Goal: Navigation & Orientation: Understand site structure

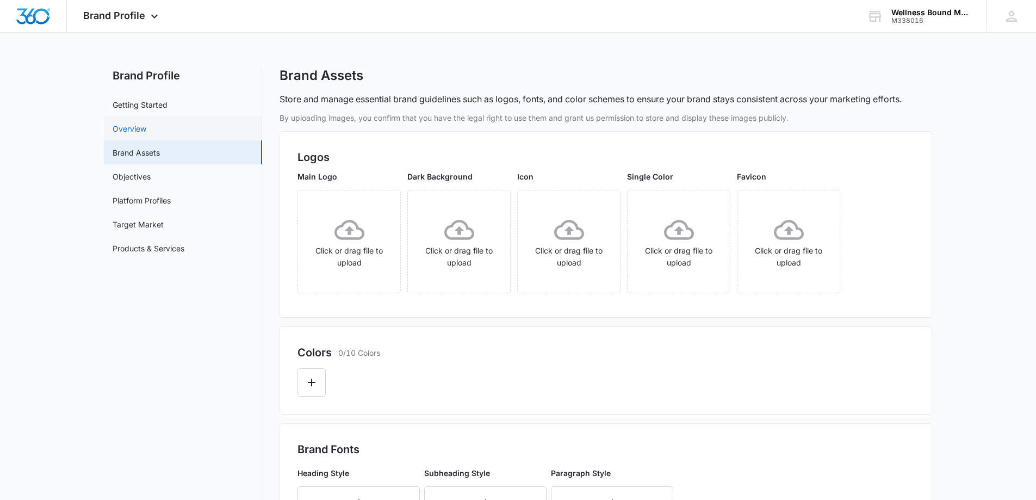
click at [123, 124] on link "Overview" at bounding box center [130, 128] width 34 height 11
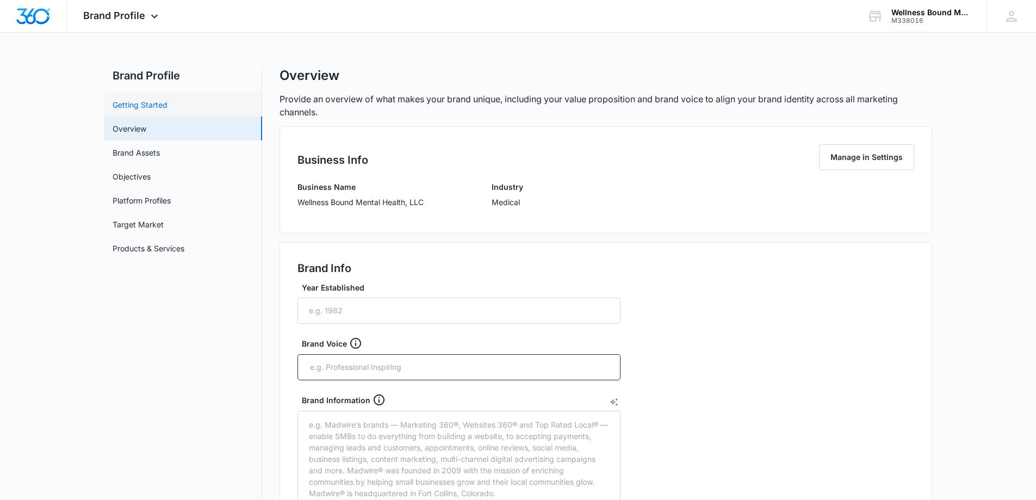
click at [138, 103] on link "Getting Started" at bounding box center [140, 104] width 55 height 11
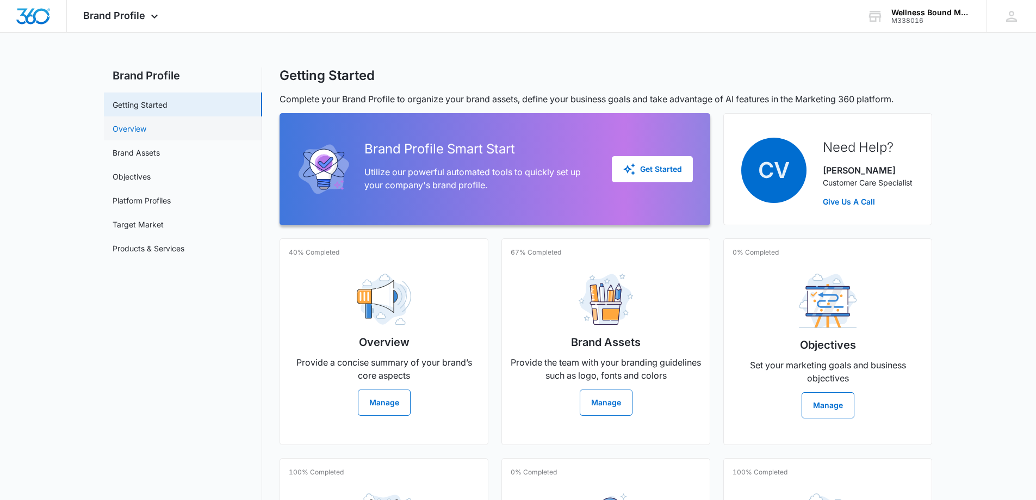
click at [146, 129] on link "Overview" at bounding box center [130, 128] width 34 height 11
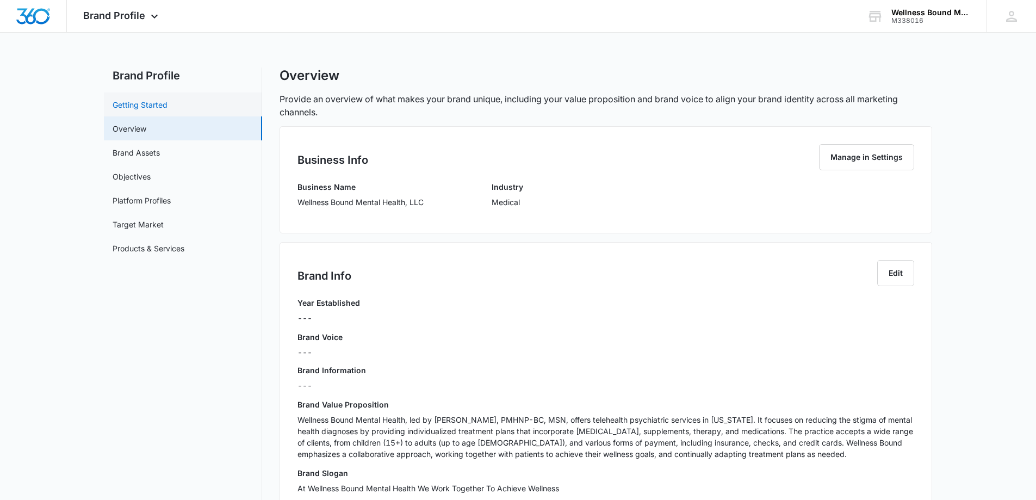
click at [155, 105] on link "Getting Started" at bounding box center [140, 104] width 55 height 11
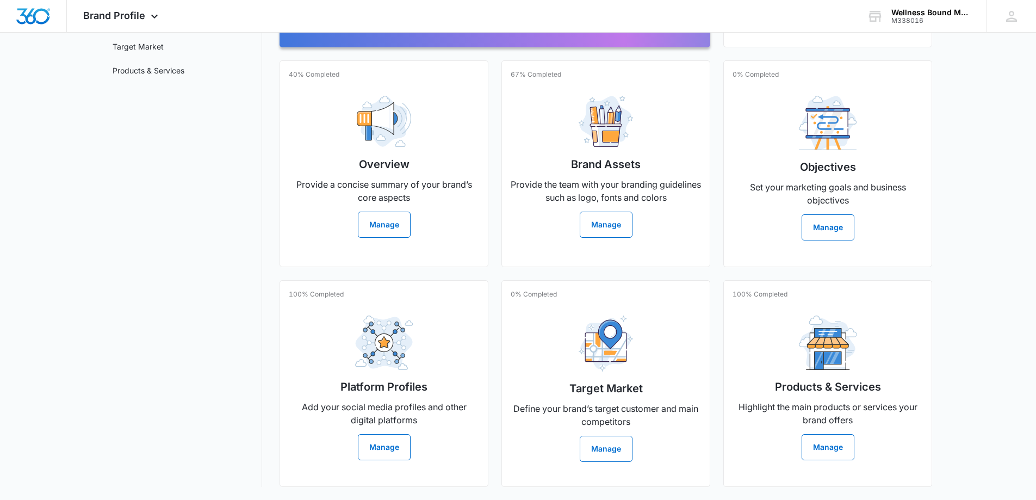
scroll to position [197, 0]
